Goal: Transaction & Acquisition: Purchase product/service

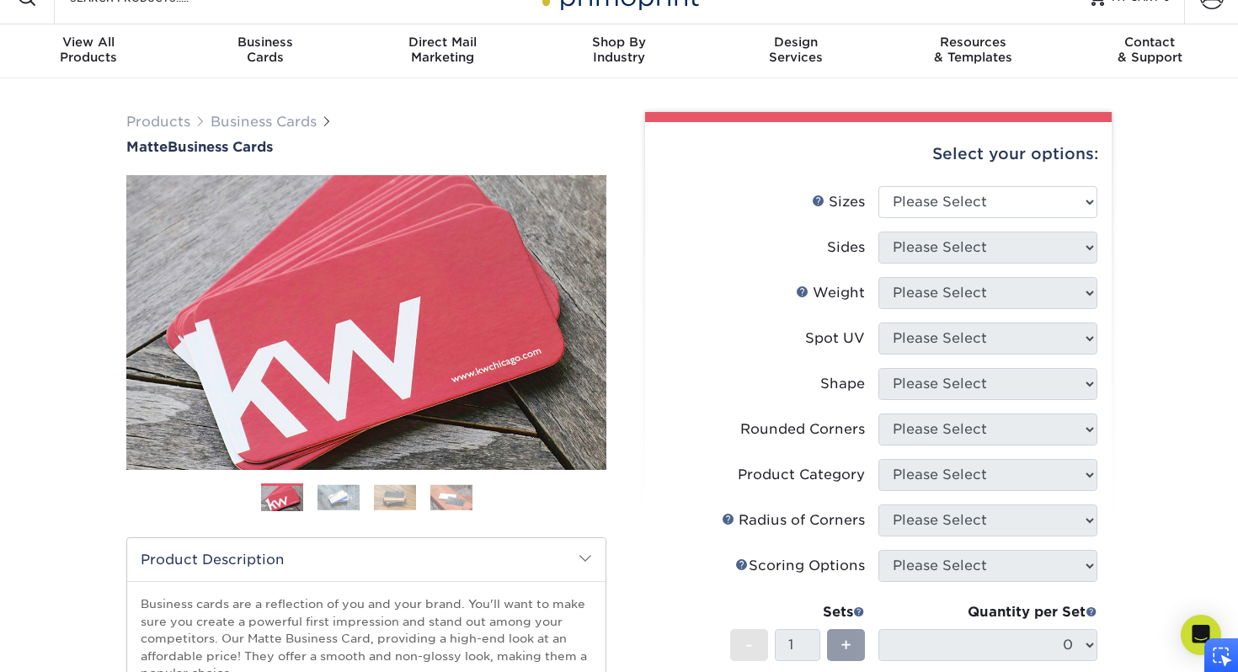
scroll to position [29, 0]
click at [972, 207] on select "Please Select 1.5" x 3.5" - Mini 1.75" x 3.5" - Mini 2" x 2" - Square 2" x 3" -…" at bounding box center [987, 203] width 219 height 32
select select "2.00x3.50"
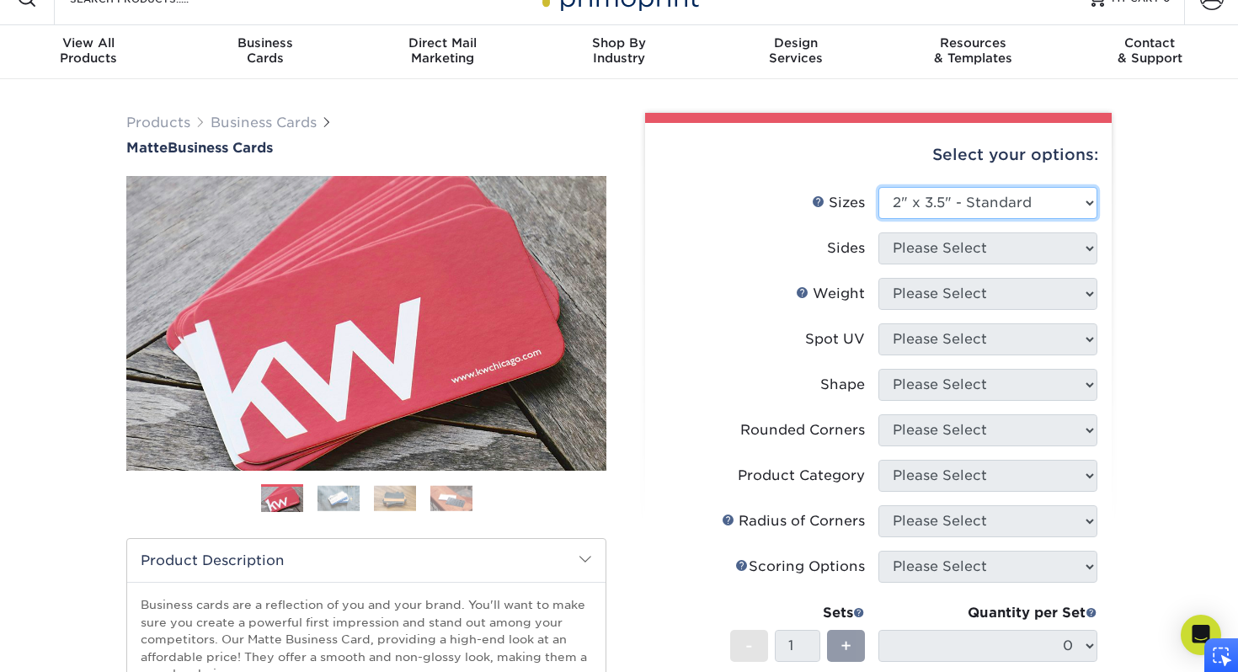
click at [878, 187] on select "Please Select 1.5" x 3.5" - Mini 1.75" x 3.5" - Mini 2" x 2" - Square 2" x 3" -…" at bounding box center [987, 203] width 219 height 32
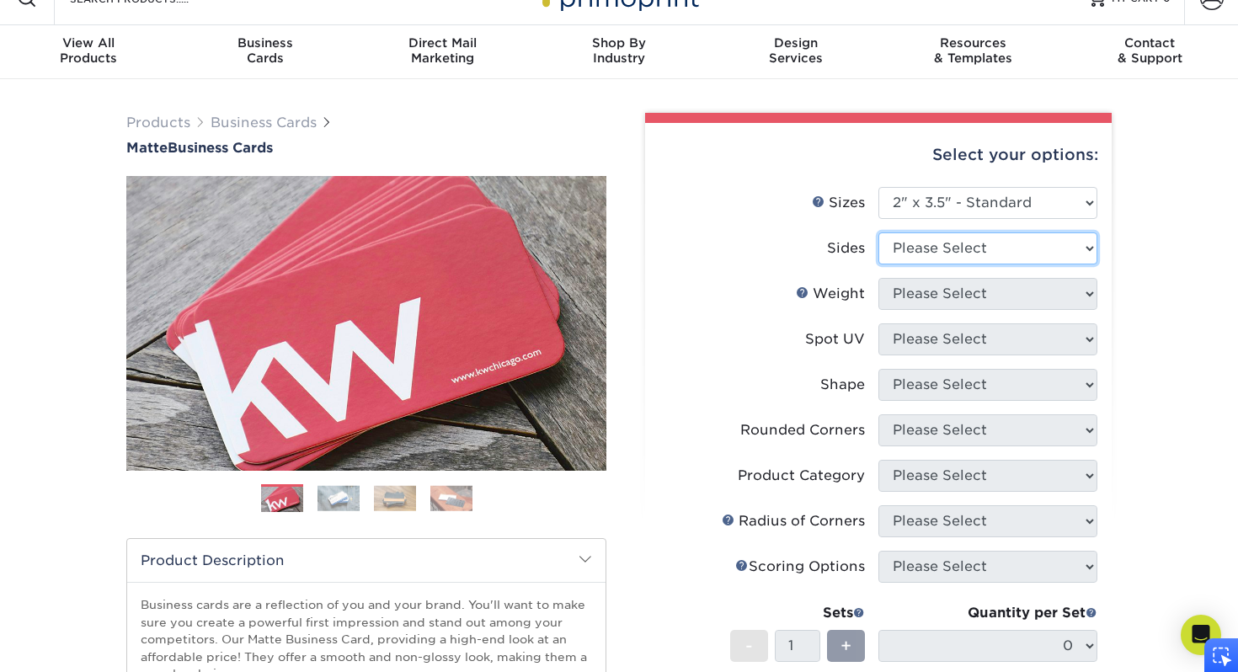
click at [964, 251] on select "Please Select Print Both Sides Print Front Only" at bounding box center [987, 248] width 219 height 32
select select "13abbda7-1d64-4f25-8bb2-c179b224825d"
click at [878, 232] on select "Please Select Print Both Sides Print Front Only" at bounding box center [987, 248] width 219 height 32
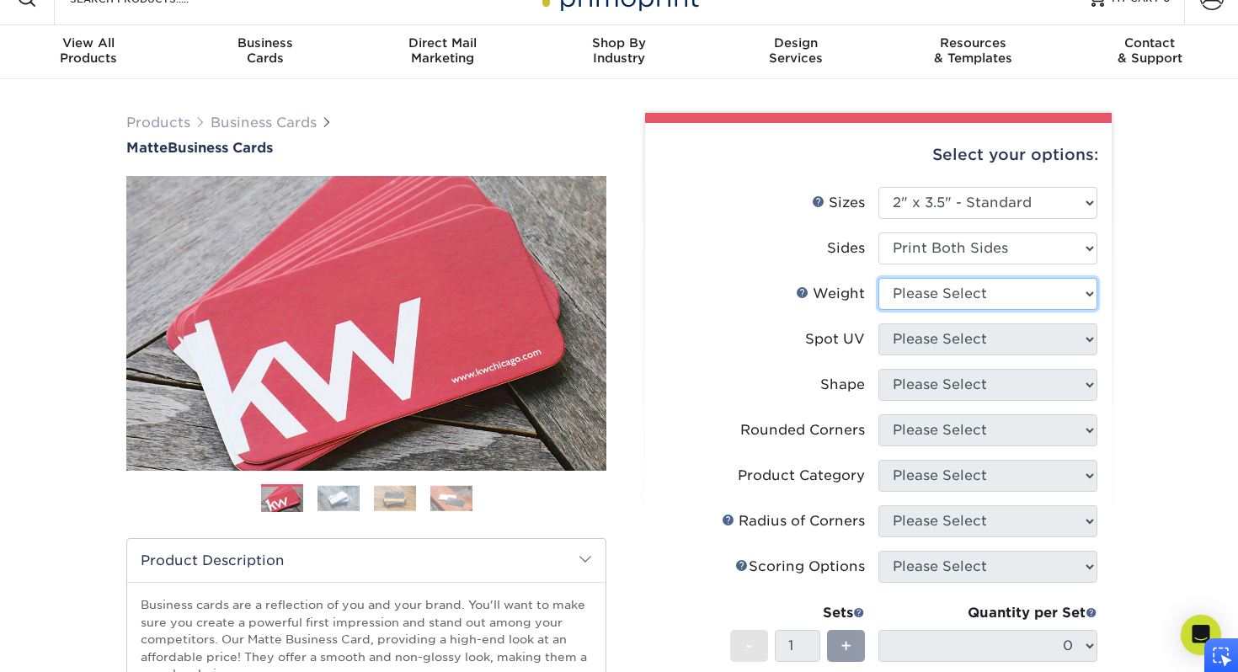
click at [962, 299] on select "Please Select 16PT 14PT" at bounding box center [987, 294] width 219 height 32
select select "14PT"
click at [878, 278] on select "Please Select 16PT 14PT" at bounding box center [987, 294] width 219 height 32
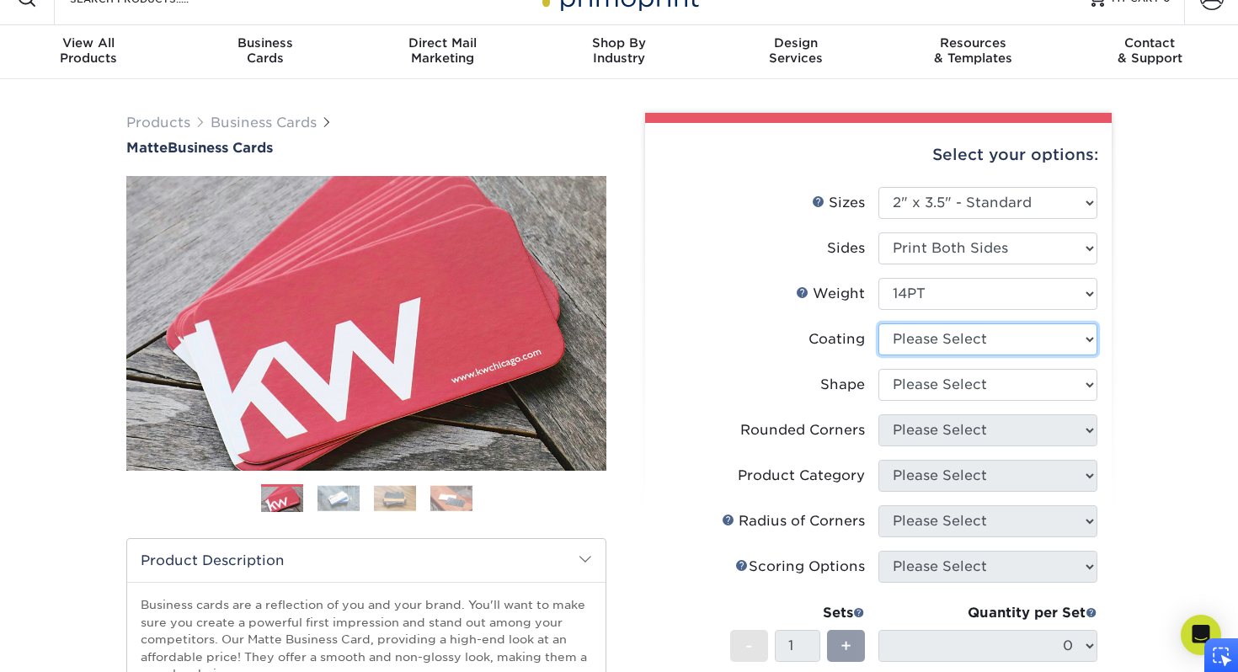
click at [953, 345] on select at bounding box center [987, 339] width 219 height 32
select select "121bb7b5-3b4d-429f-bd8d-bbf80e953313"
click at [878, 323] on select at bounding box center [987, 339] width 219 height 32
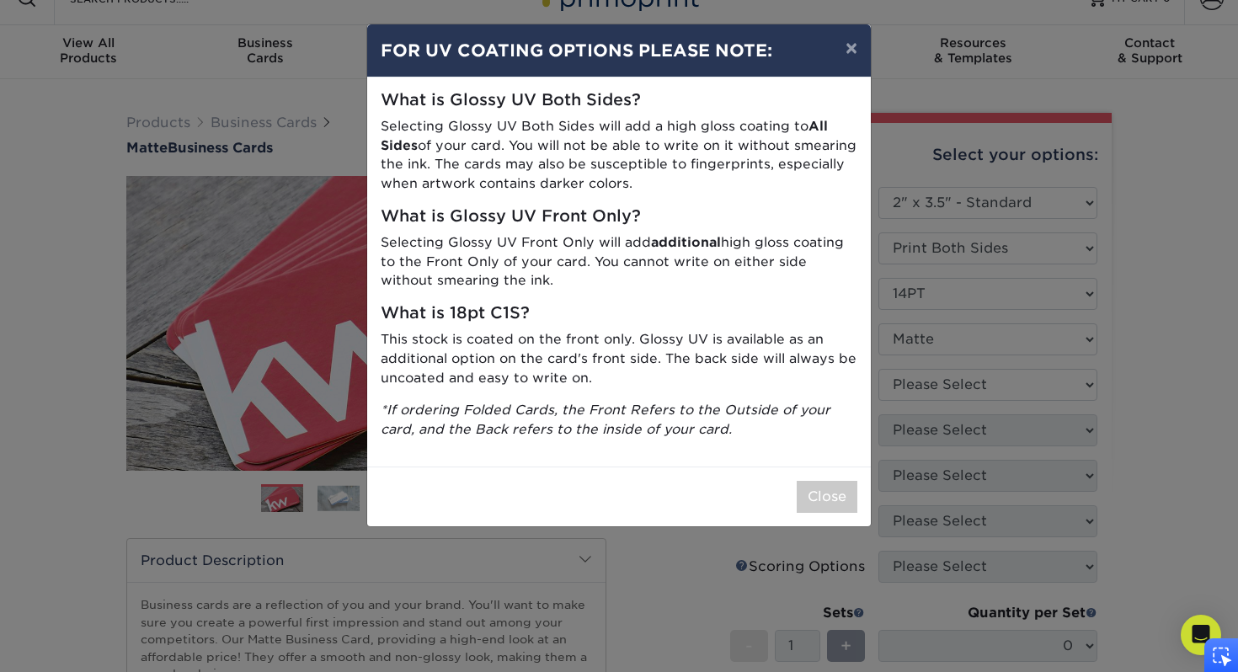
click at [949, 393] on div "× FOR UV COATING OPTIONS PLEASE NOTE: What is Glossy UV Both Sides? Selecting G…" at bounding box center [619, 336] width 1238 height 672
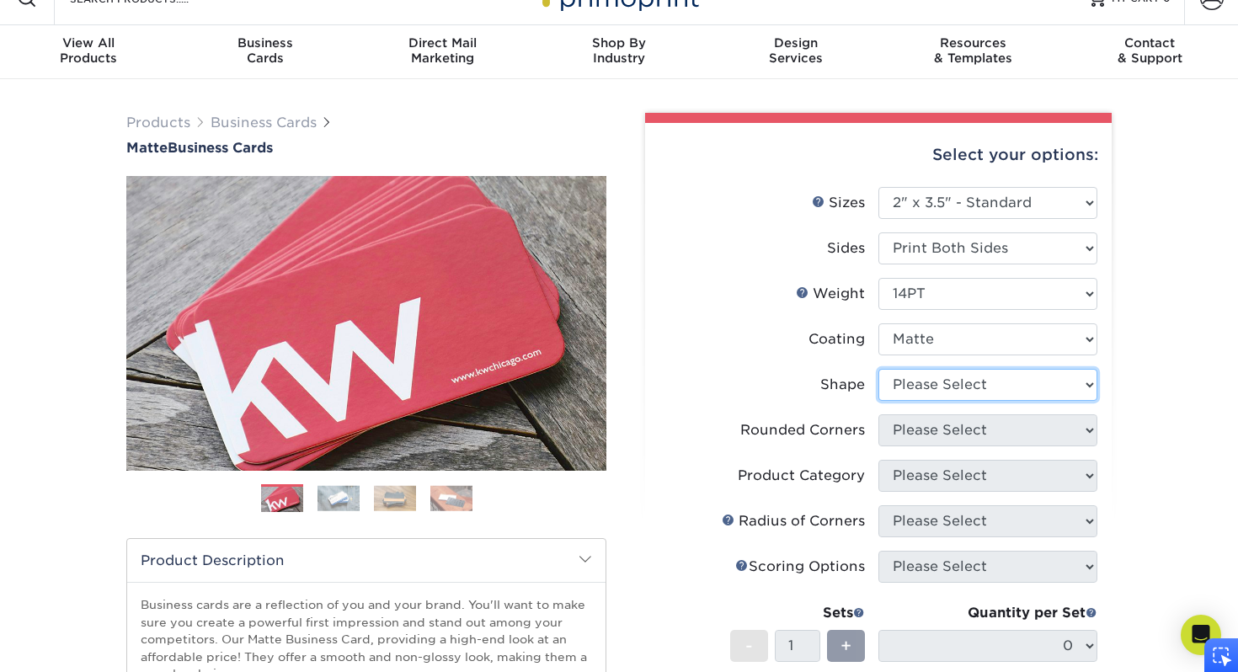
click at [949, 393] on select "Please Select Standard" at bounding box center [987, 385] width 219 height 32
select select "standard"
click at [878, 369] on select "Please Select Standard" at bounding box center [987, 385] width 219 height 32
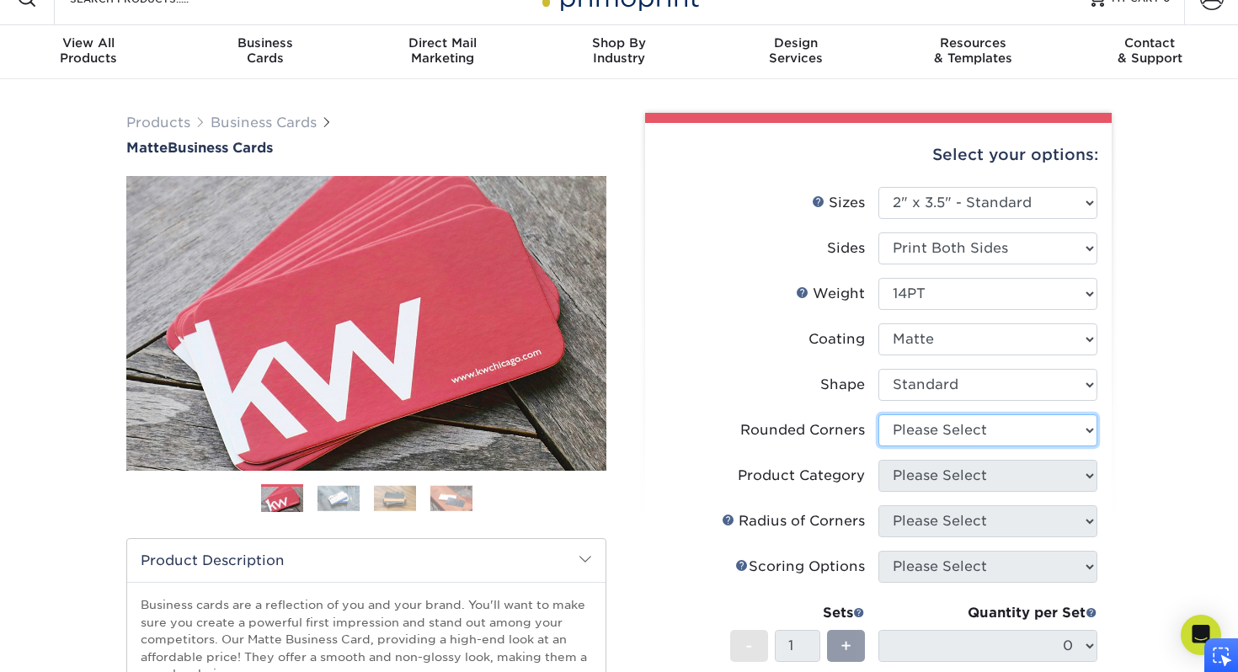
click at [937, 439] on select "Please Select Yes - Round 2 Corners Yes - Round 4 Corners No" at bounding box center [987, 430] width 219 height 32
select select "0"
click at [878, 414] on select "Please Select Yes - Round 2 Corners Yes - Round 4 Corners No" at bounding box center [987, 430] width 219 height 32
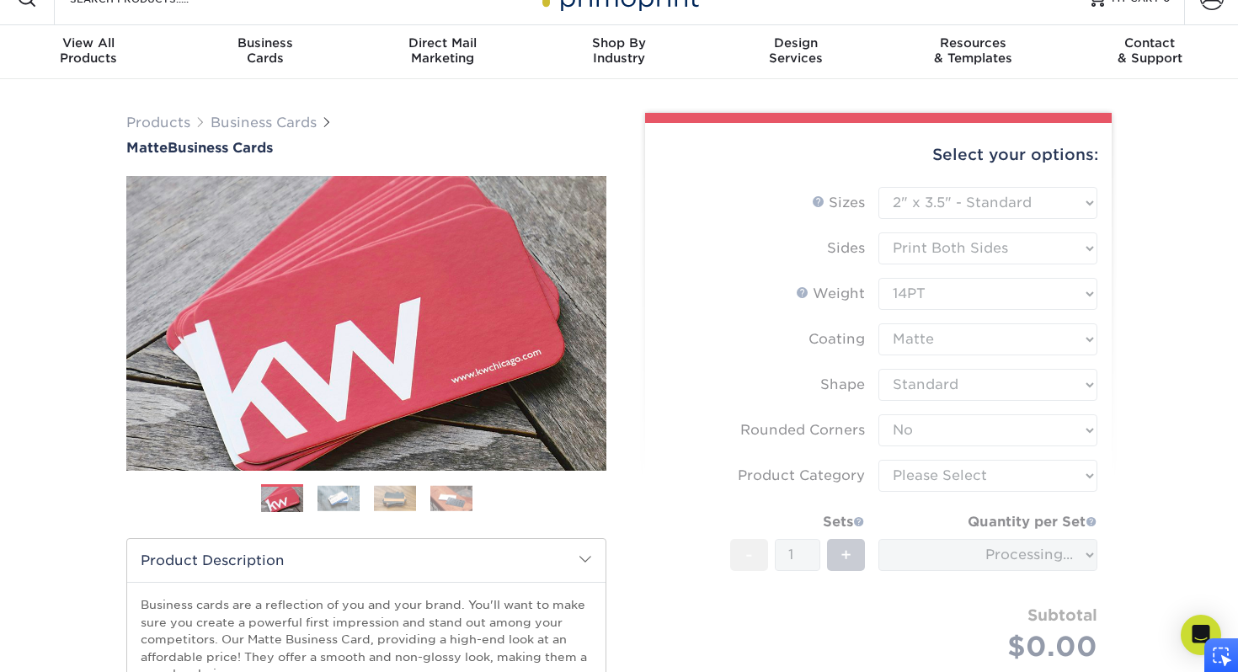
click at [943, 468] on form "Sizes Help Sizes Please Select 1.5" x 3.5" - Mini 1.75" x 3.5" - Mini 2" x 2" -…" at bounding box center [878, 444] width 440 height 514
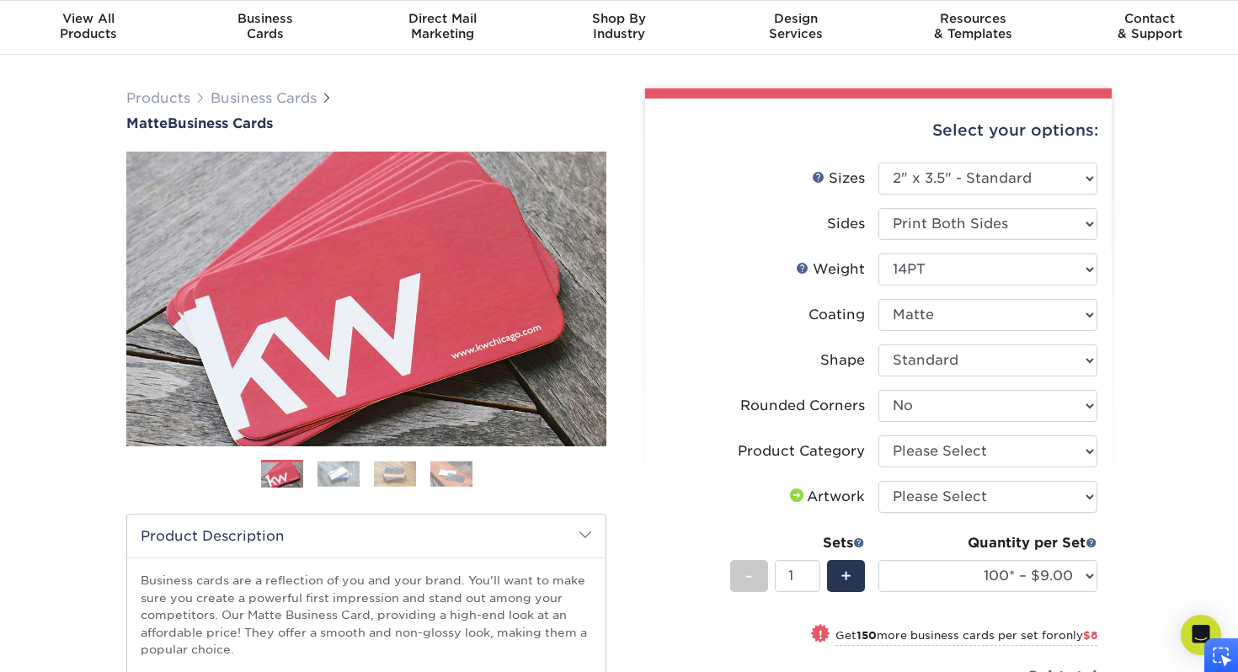
scroll to position [61, 0]
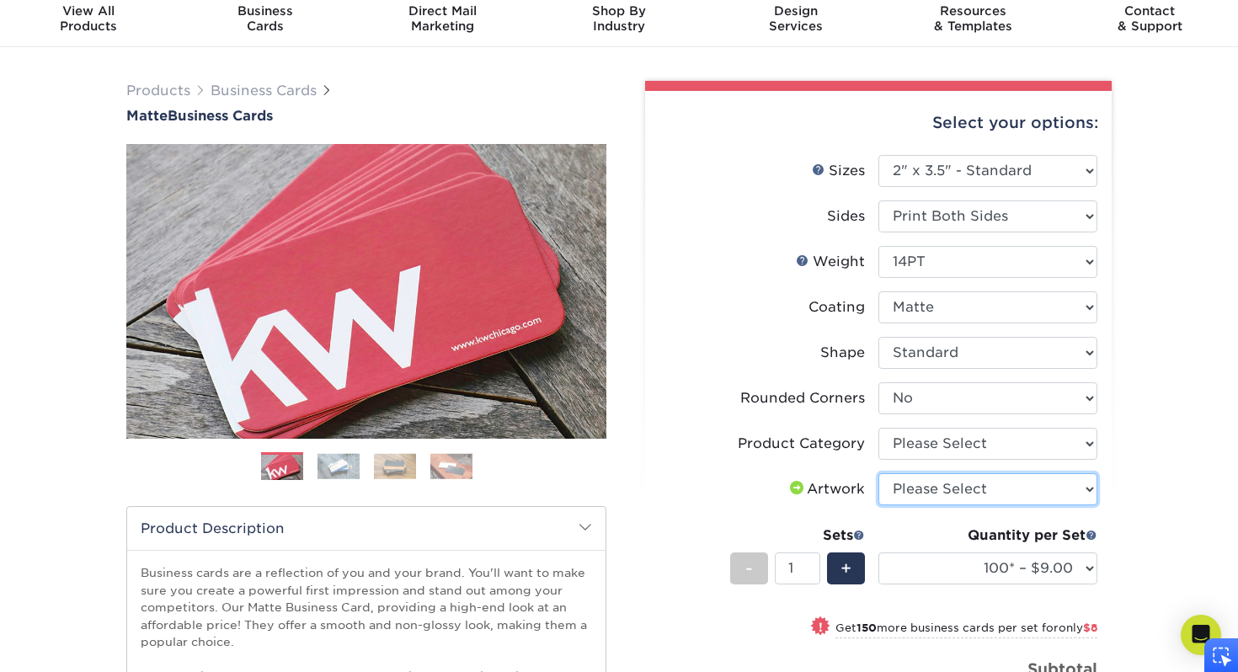
click at [938, 478] on select "Please Select I will upload files I need a design - $100" at bounding box center [987, 489] width 219 height 32
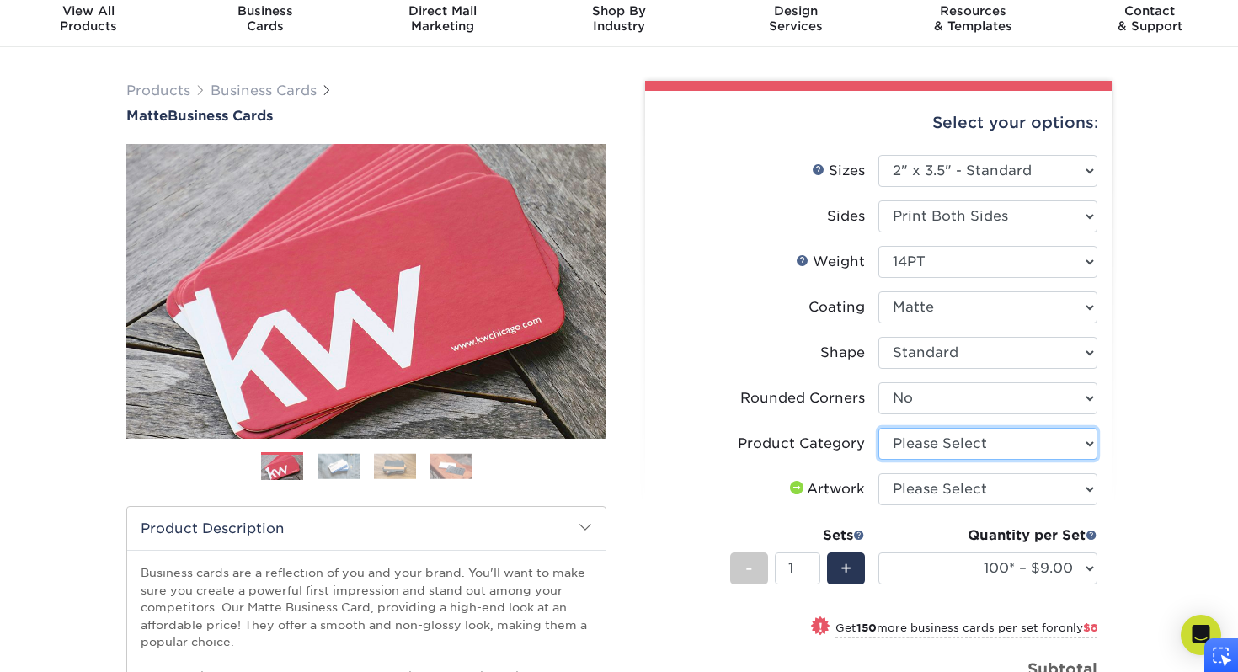
click at [972, 440] on select "Please Select Business Cards" at bounding box center [987, 444] width 219 height 32
select select "3b5148f1-0588-4f88-a218-97bcfdce65c1"
click at [878, 428] on select "Please Select Business Cards" at bounding box center [987, 444] width 219 height 32
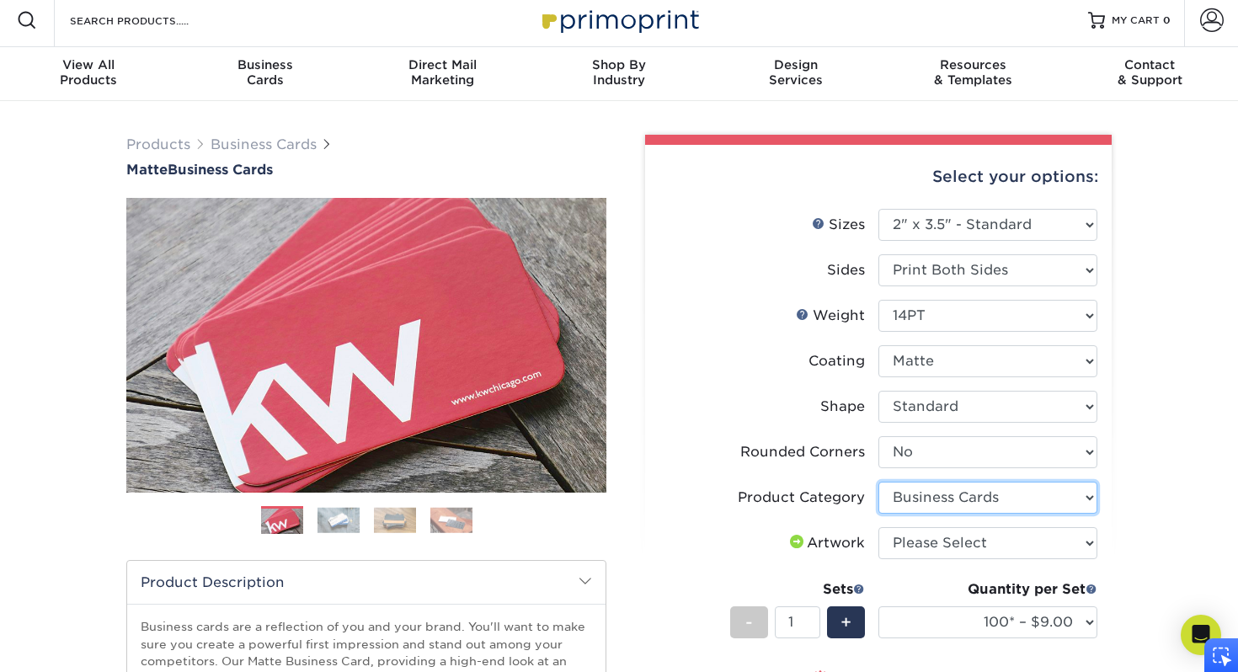
scroll to position [0, 0]
